Goal: Check status: Check status

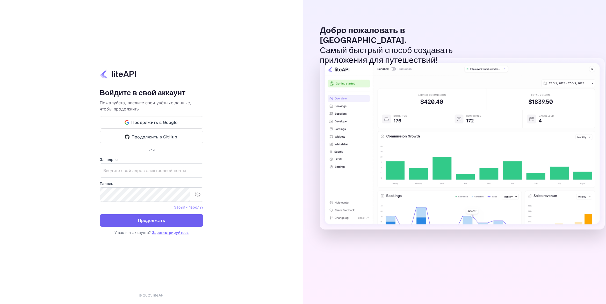
type input "adminpassword_support@yandex-team.ru"
click at [146, 222] on button "Продолжать" at bounding box center [152, 220] width 104 height 12
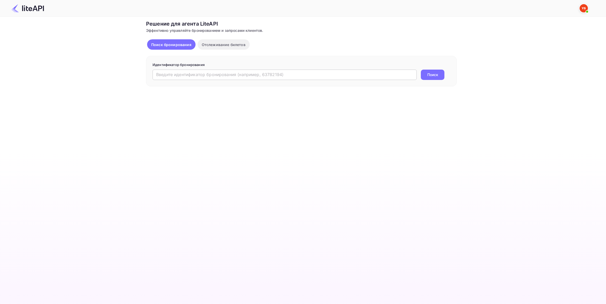
click at [215, 75] on input "text" at bounding box center [284, 75] width 264 height 10
paste input "8897813"
type input "8897813"
drag, startPoint x: 428, startPoint y: 75, endPoint x: 433, endPoint y: 85, distance: 11.1
click at [428, 75] on button "Поиск" at bounding box center [433, 75] width 24 height 10
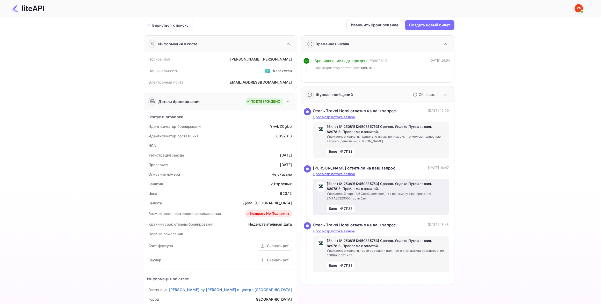
click at [372, 187] on p "[Билет № 25081512450335753] Срочно. Яндекс Путешествия. 8897813. Проблема с опл…" at bounding box center [386, 186] width 119 height 10
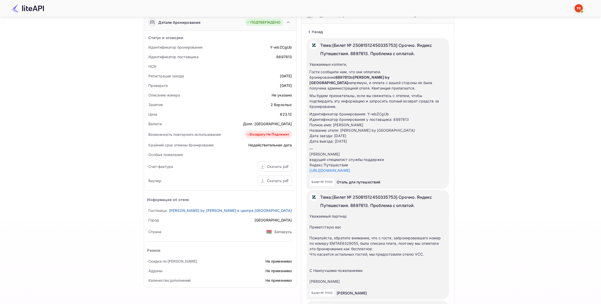
scroll to position [65, 0]
